Goal: Task Accomplishment & Management: Complete application form

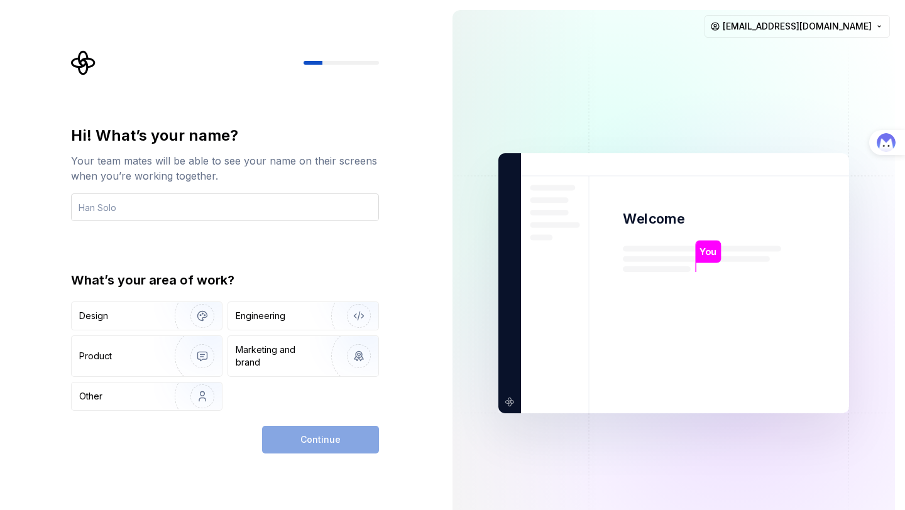
click at [227, 218] on input "text" at bounding box center [225, 207] width 308 height 28
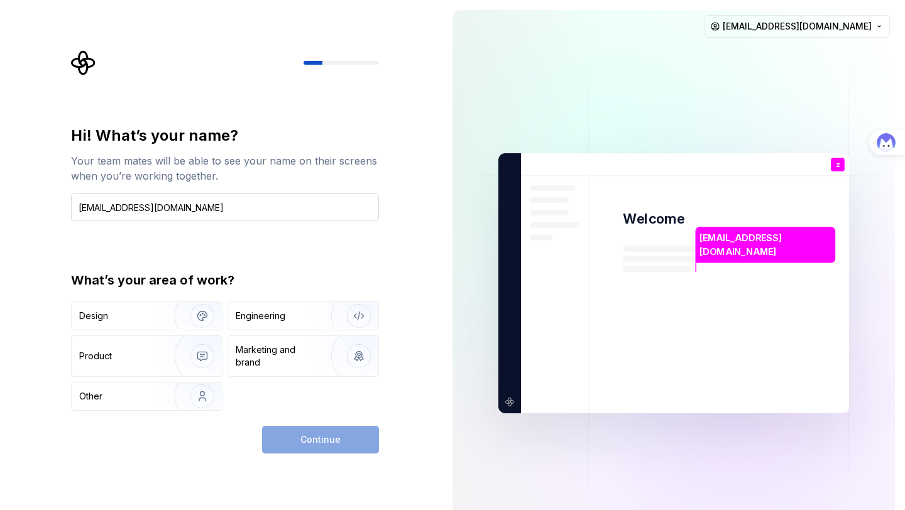
drag, startPoint x: 116, startPoint y: 205, endPoint x: 224, endPoint y: 205, distance: 108.7
click at [224, 205] on input "[EMAIL_ADDRESS][DOMAIN_NAME]" at bounding box center [225, 207] width 308 height 28
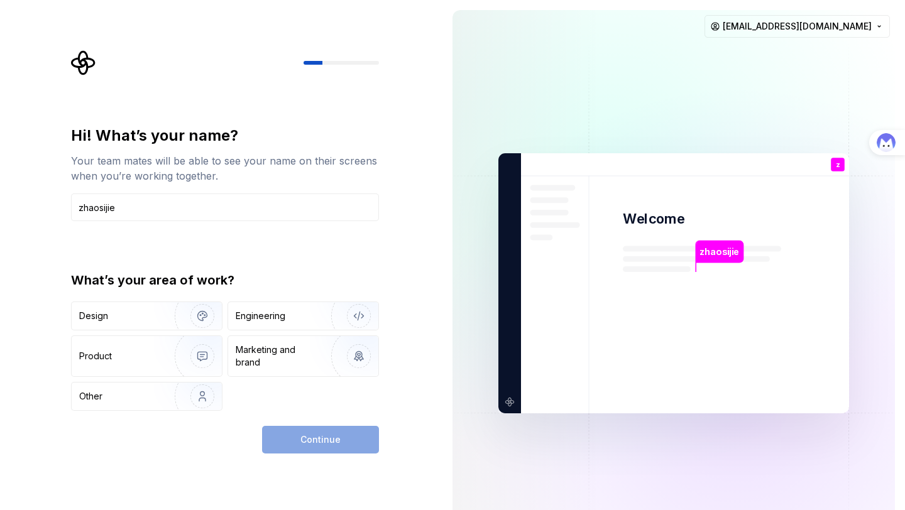
type input "zhaosijie"
click at [259, 285] on div "What’s your area of work?" at bounding box center [225, 280] width 308 height 18
click at [265, 327] on div "Engineering" at bounding box center [303, 316] width 150 height 28
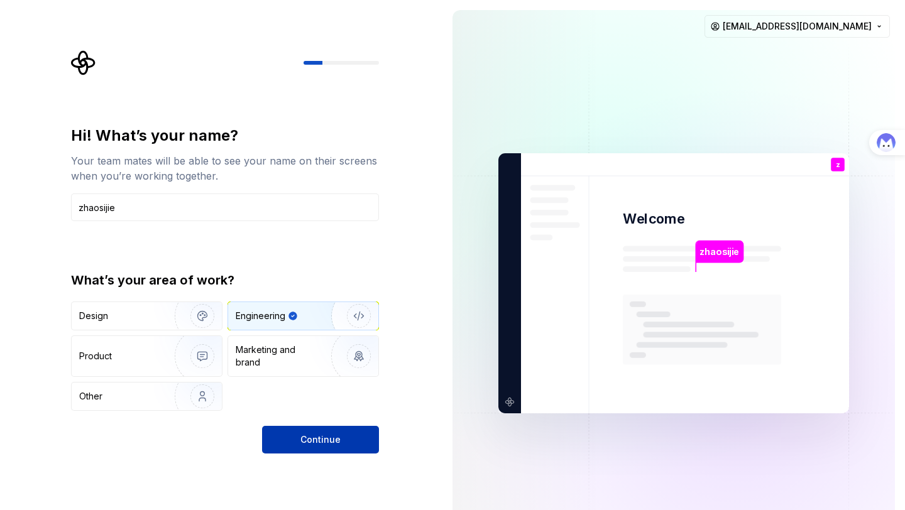
click at [310, 432] on button "Continue" at bounding box center [320, 440] width 117 height 28
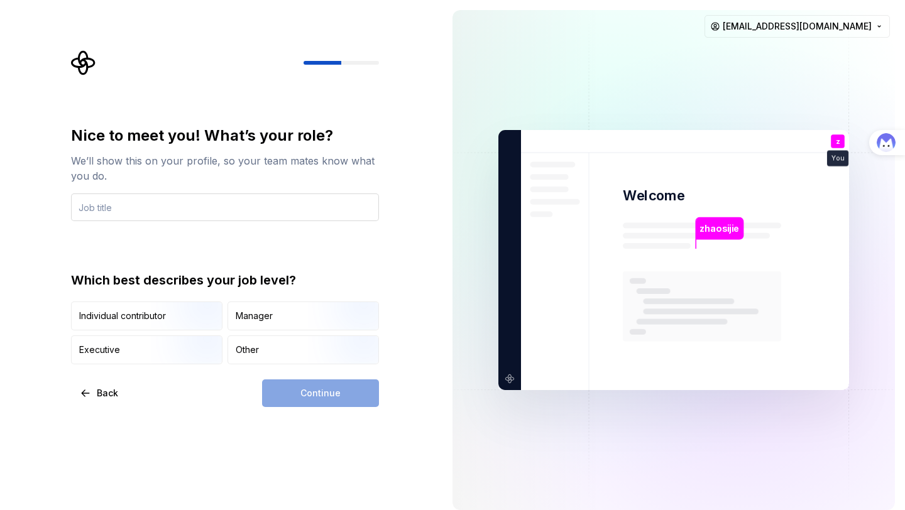
click at [217, 215] on input "text" at bounding box center [225, 207] width 308 height 28
click at [245, 328] on div "Manager" at bounding box center [303, 316] width 150 height 28
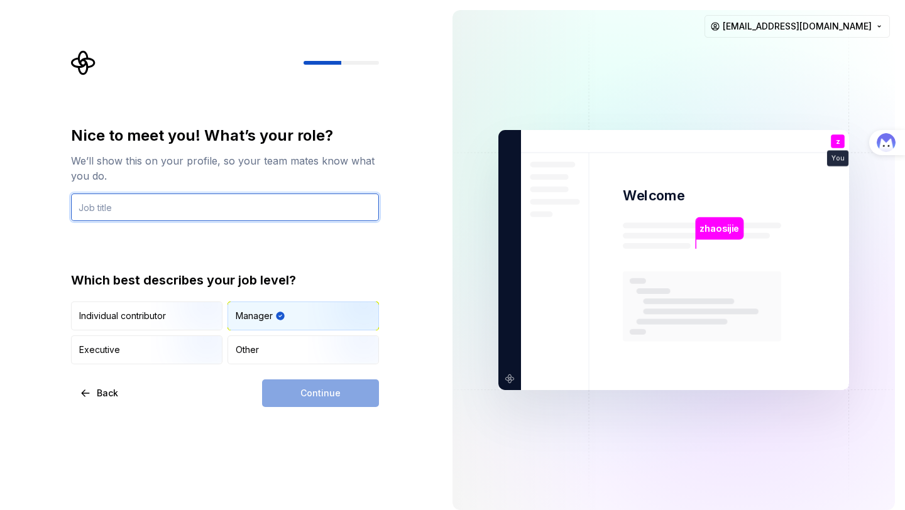
click at [216, 210] on input "text" at bounding box center [225, 207] width 308 height 28
type input "s"
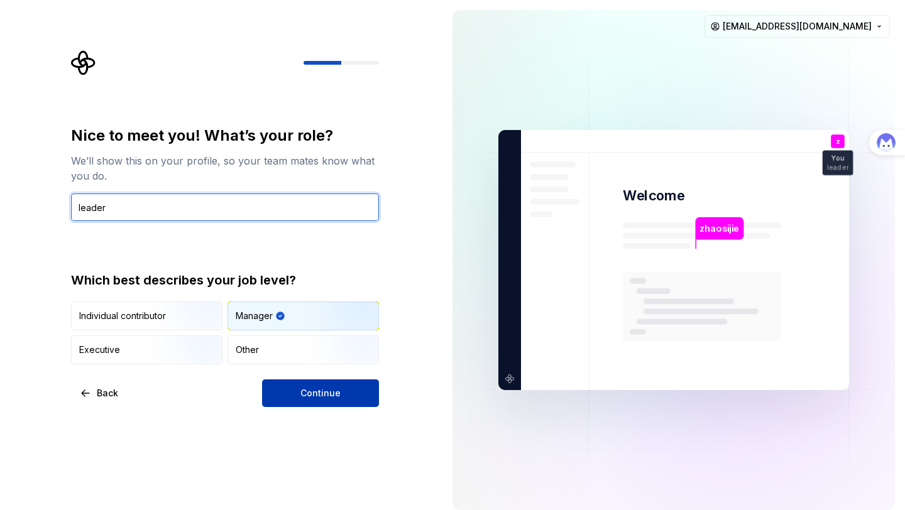
type input "leader"
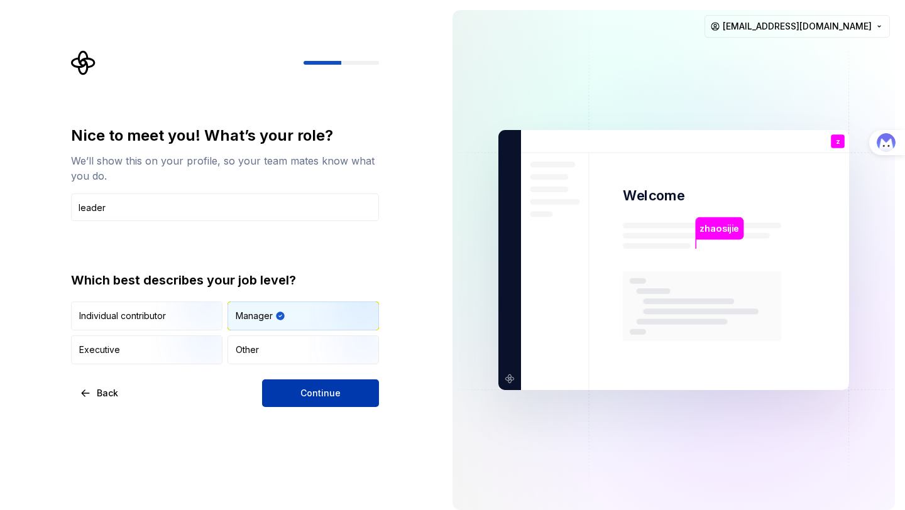
click at [338, 393] on span "Continue" at bounding box center [320, 393] width 40 height 13
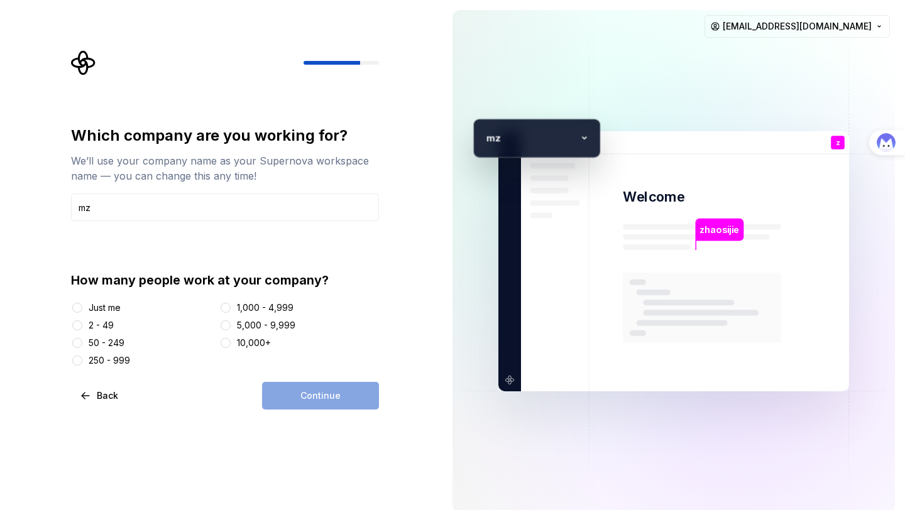
type input "mz"
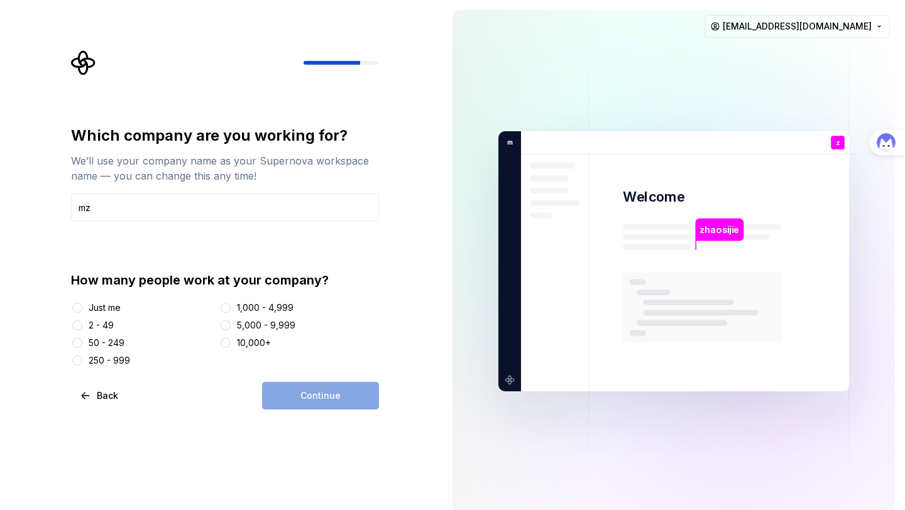
click at [161, 284] on div "How many people work at your company?" at bounding box center [225, 280] width 308 height 18
click at [116, 306] on div "Just me" at bounding box center [105, 308] width 32 height 13
click at [82, 306] on button "Just me" at bounding box center [77, 308] width 10 height 10
click at [237, 305] on div "1,000 - 4,999" at bounding box center [265, 308] width 57 height 13
click at [231, 305] on button "1,000 - 4,999" at bounding box center [225, 308] width 10 height 10
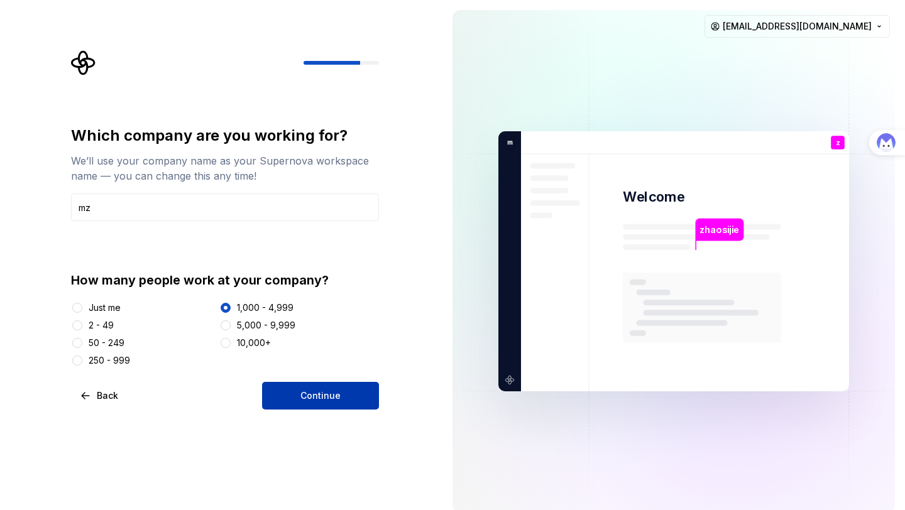
click at [293, 386] on button "Continue" at bounding box center [320, 396] width 117 height 28
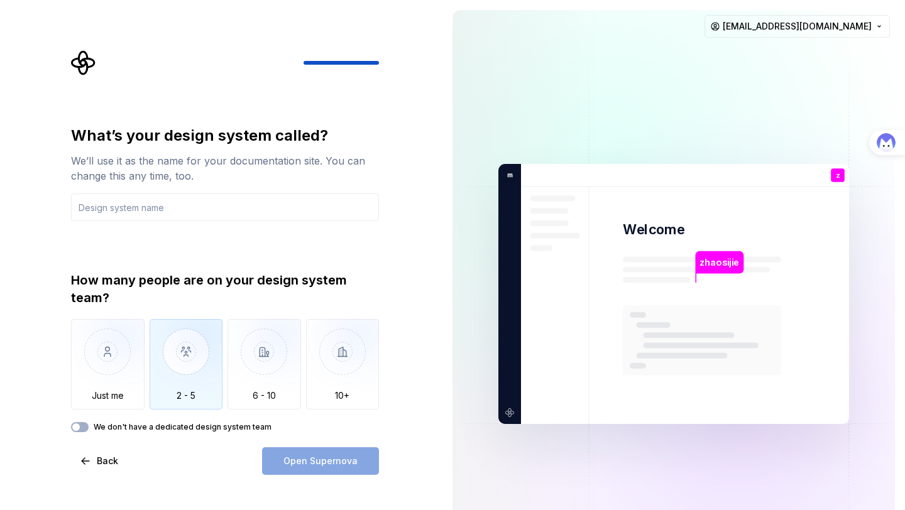
click at [178, 369] on img "button" at bounding box center [185, 361] width 73 height 84
click at [165, 215] on input "text" at bounding box center [225, 207] width 308 height 28
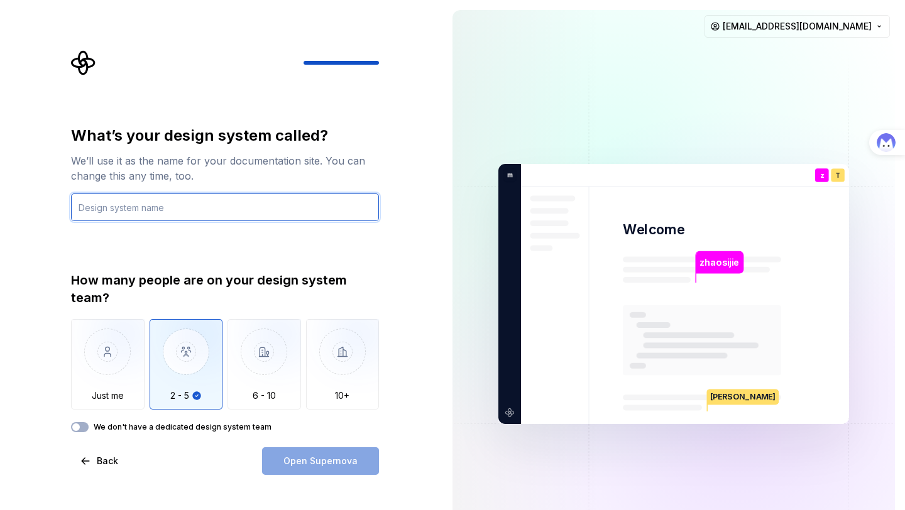
type input "d"
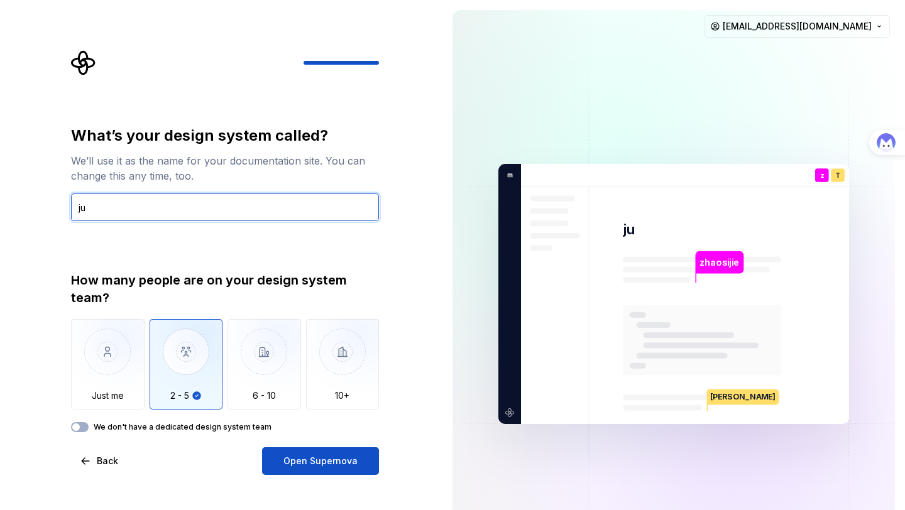
type input "j"
type input "just me"
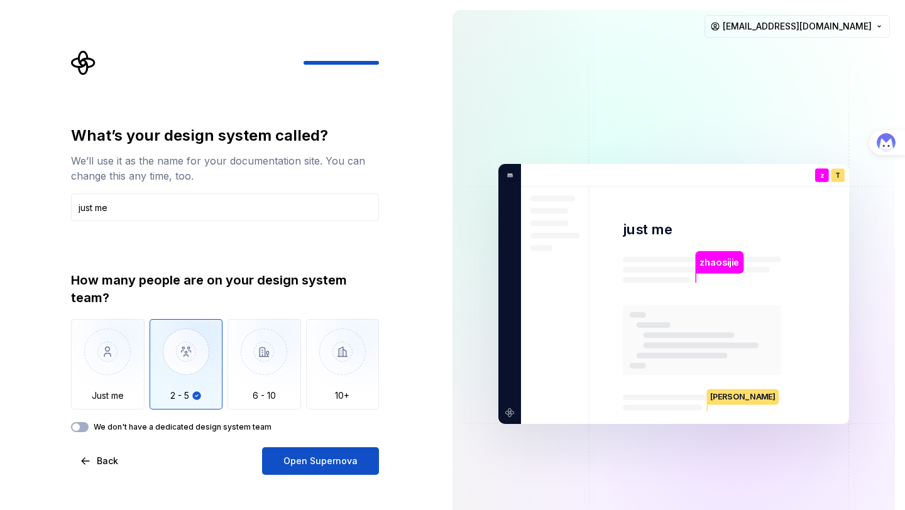
click at [296, 246] on div "What’s your design system called? We’ll use it as the name for your documentati…" at bounding box center [225, 279] width 308 height 307
click at [348, 464] on span "Open Supernova" at bounding box center [320, 461] width 74 height 13
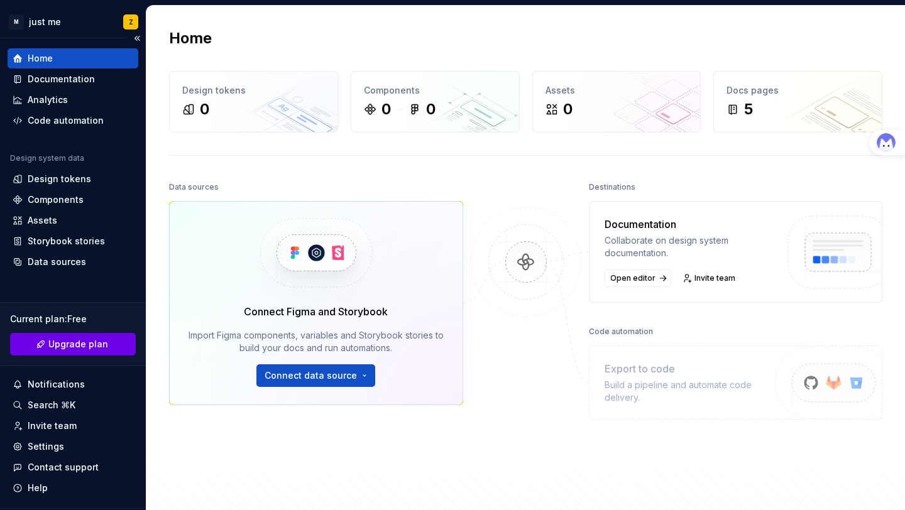
click at [95, 346] on span "Upgrade plan" at bounding box center [78, 344] width 60 height 13
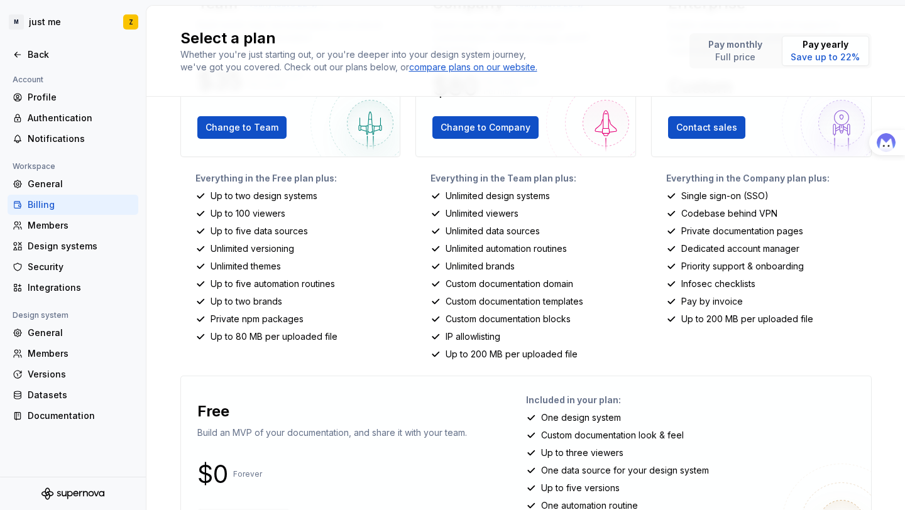
scroll to position [204, 0]
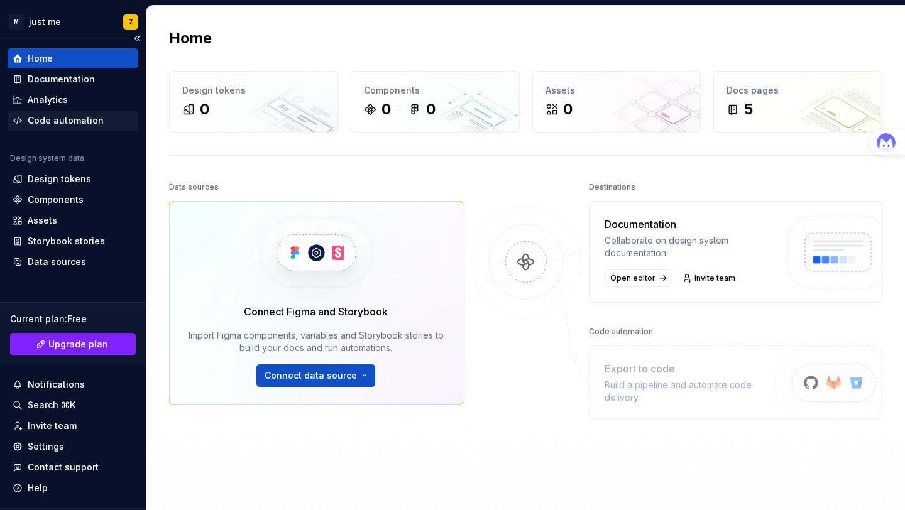
click at [88, 117] on div "Code automation" at bounding box center [66, 120] width 76 height 13
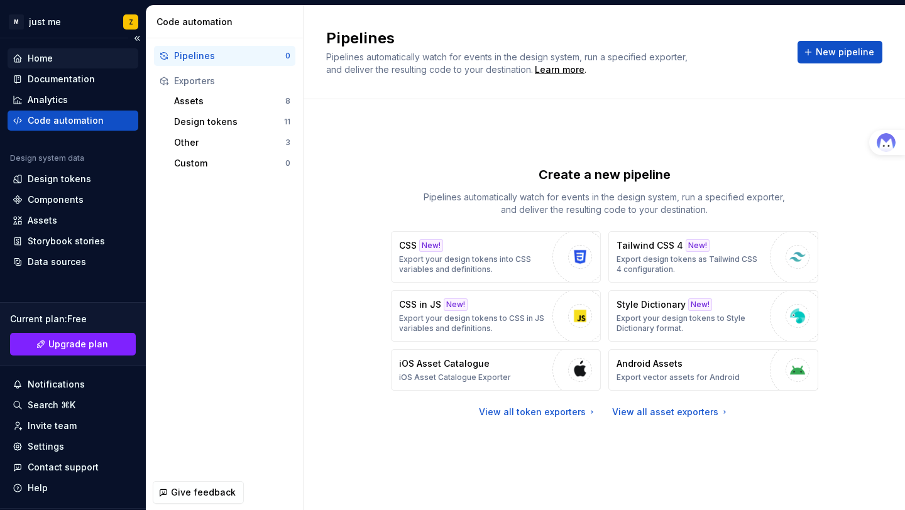
click at [79, 61] on div "Home" at bounding box center [73, 58] width 121 height 13
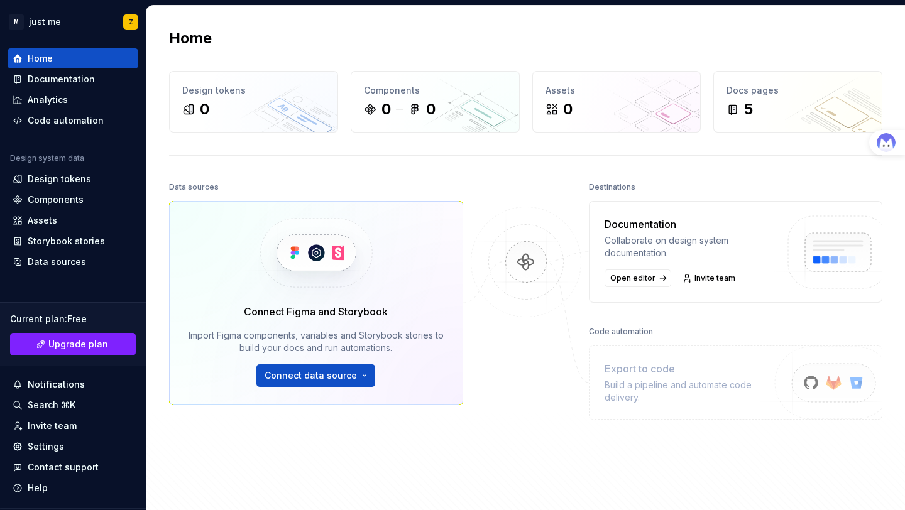
click at [530, 323] on img at bounding box center [526, 275] width 122 height 136
